Goal: Task Accomplishment & Management: Use online tool/utility

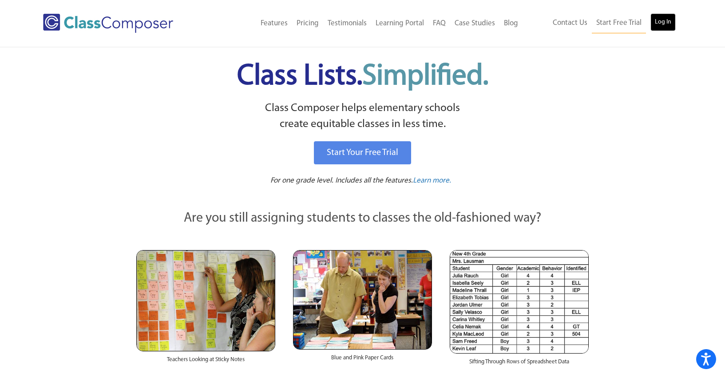
click at [662, 23] on link "Log In" at bounding box center [662, 22] width 25 height 18
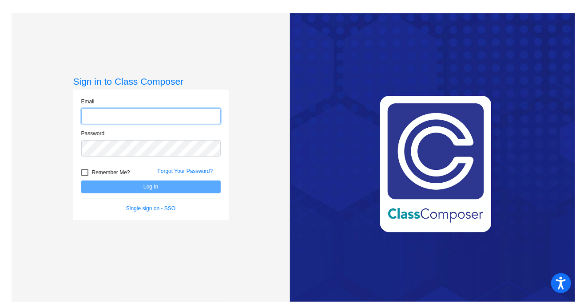
type input "[EMAIL_ADDRESS][DOMAIN_NAME]"
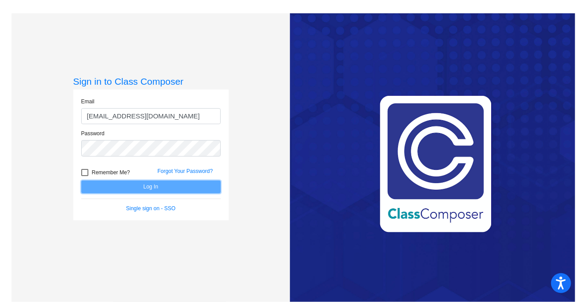
click at [202, 186] on button "Log In" at bounding box center [150, 187] width 139 height 13
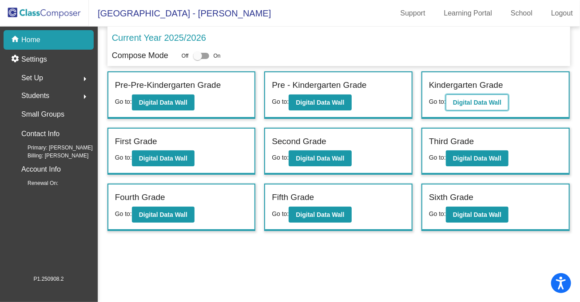
click at [482, 108] on button "Digital Data Wall" at bounding box center [477, 103] width 63 height 16
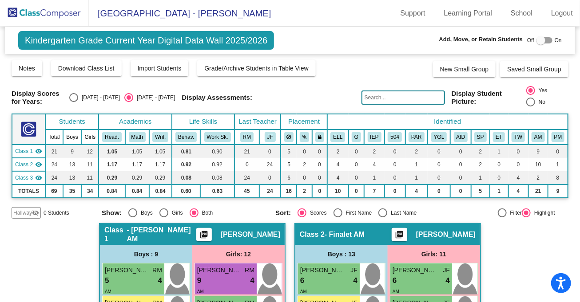
click at [78, 98] on div "Select an option" at bounding box center [73, 97] width 9 height 9
click at [74, 102] on input "[DATE] - [DATE]" at bounding box center [73, 102] width 0 height 0
radio input "true"
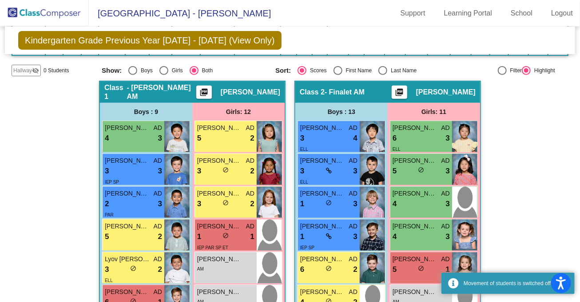
scroll to position [205, 0]
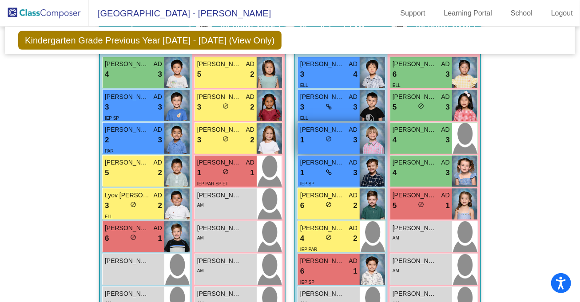
click at [372, 143] on img at bounding box center [372, 138] width 25 height 31
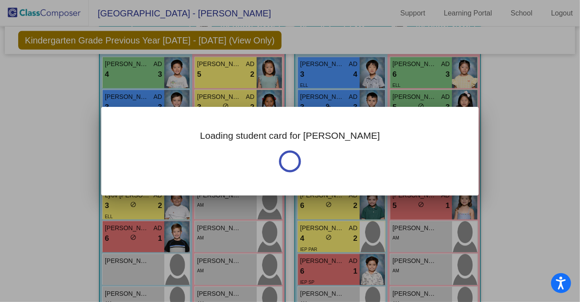
click at [372, 143] on div "Loading student card for [PERSON_NAME]" at bounding box center [289, 151] width 377 height 89
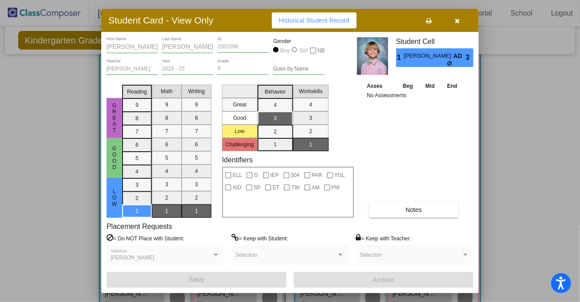
click at [375, 143] on div "Asses Beg Mid End No Assessments Notes" at bounding box center [413, 149] width 99 height 137
